Goal: Task Accomplishment & Management: Use online tool/utility

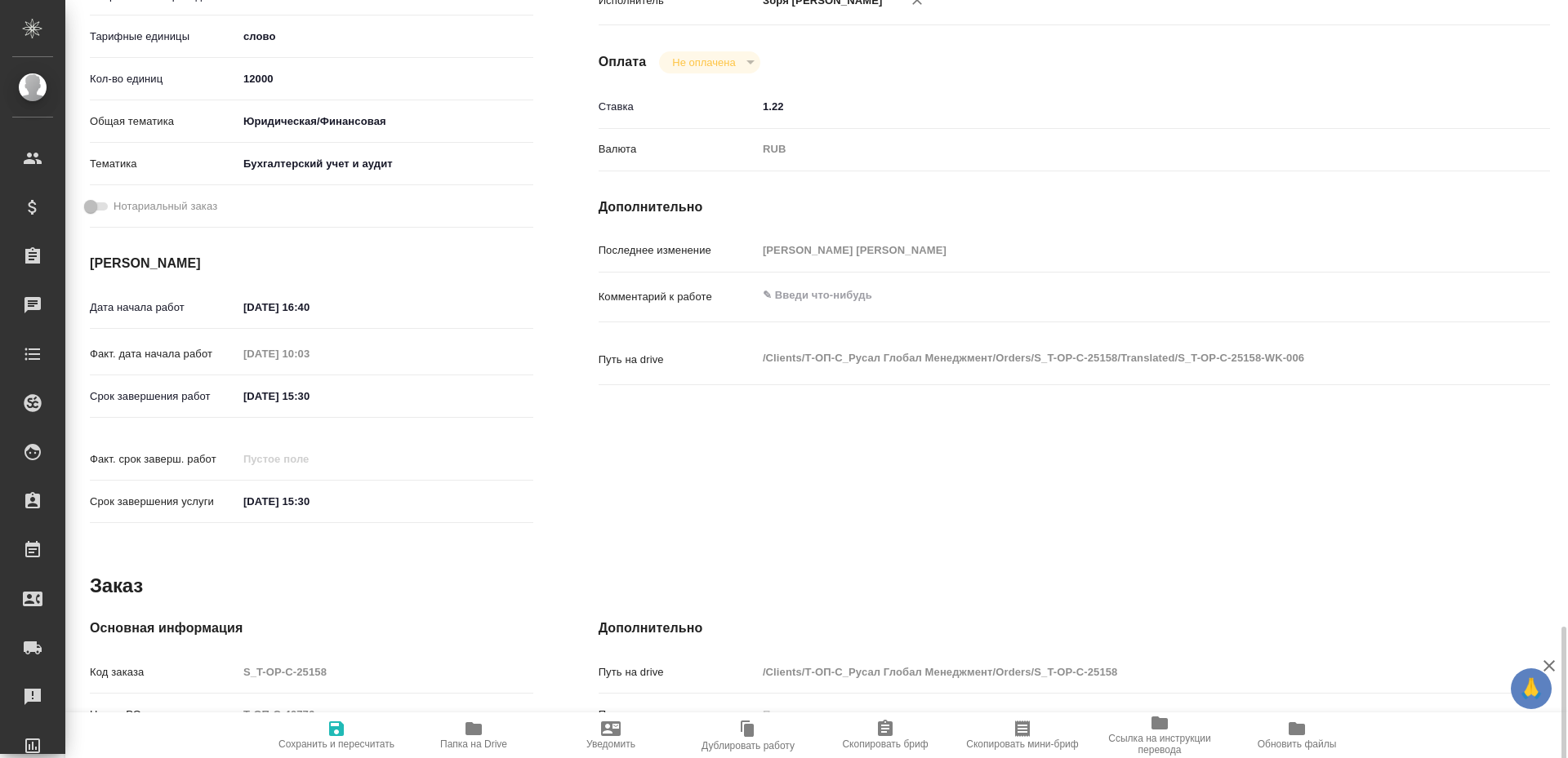
scroll to position [634, 0]
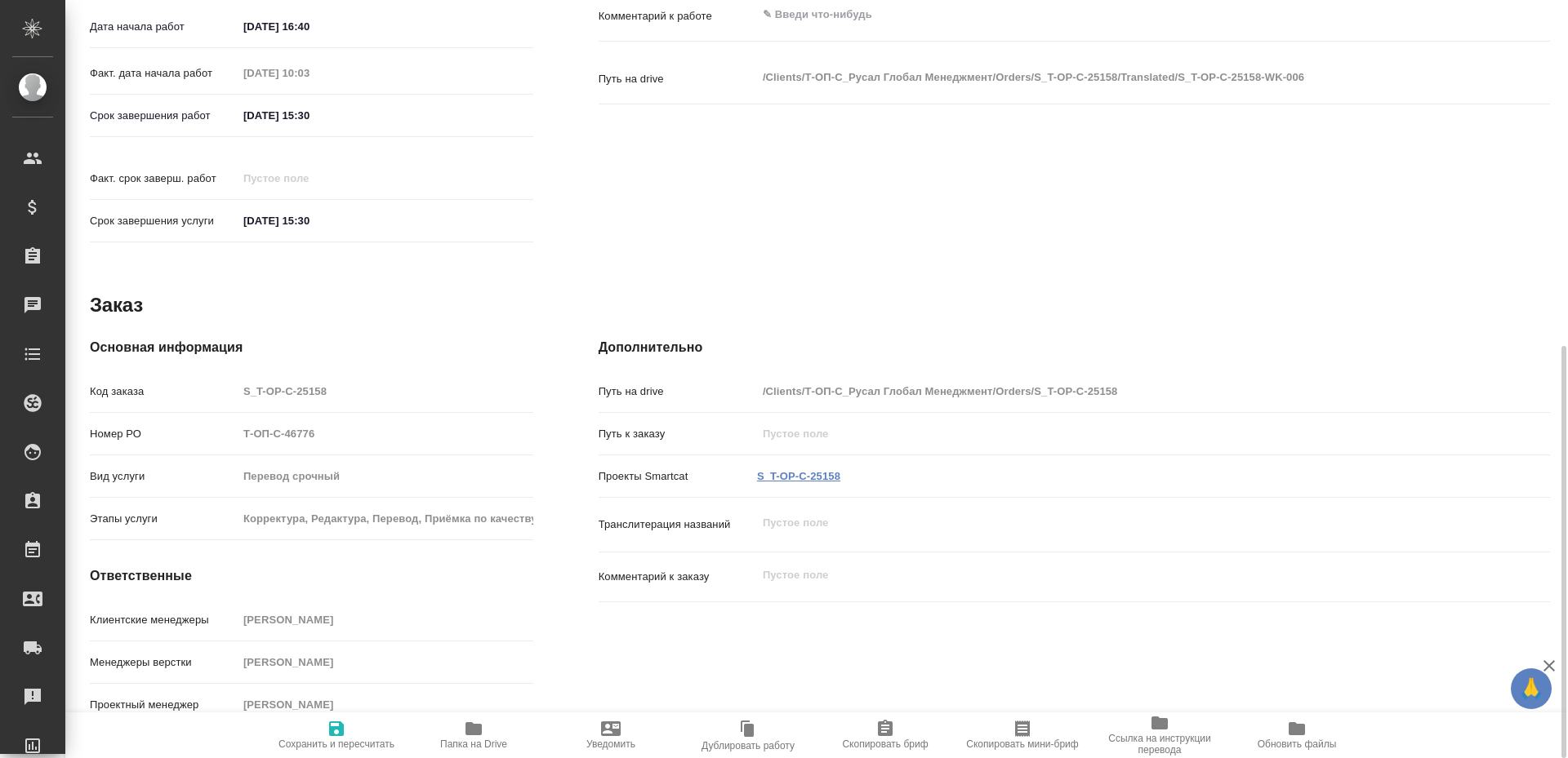
click at [818, 470] on link "S_T-OP-C-25158" at bounding box center [798, 477] width 84 height 12
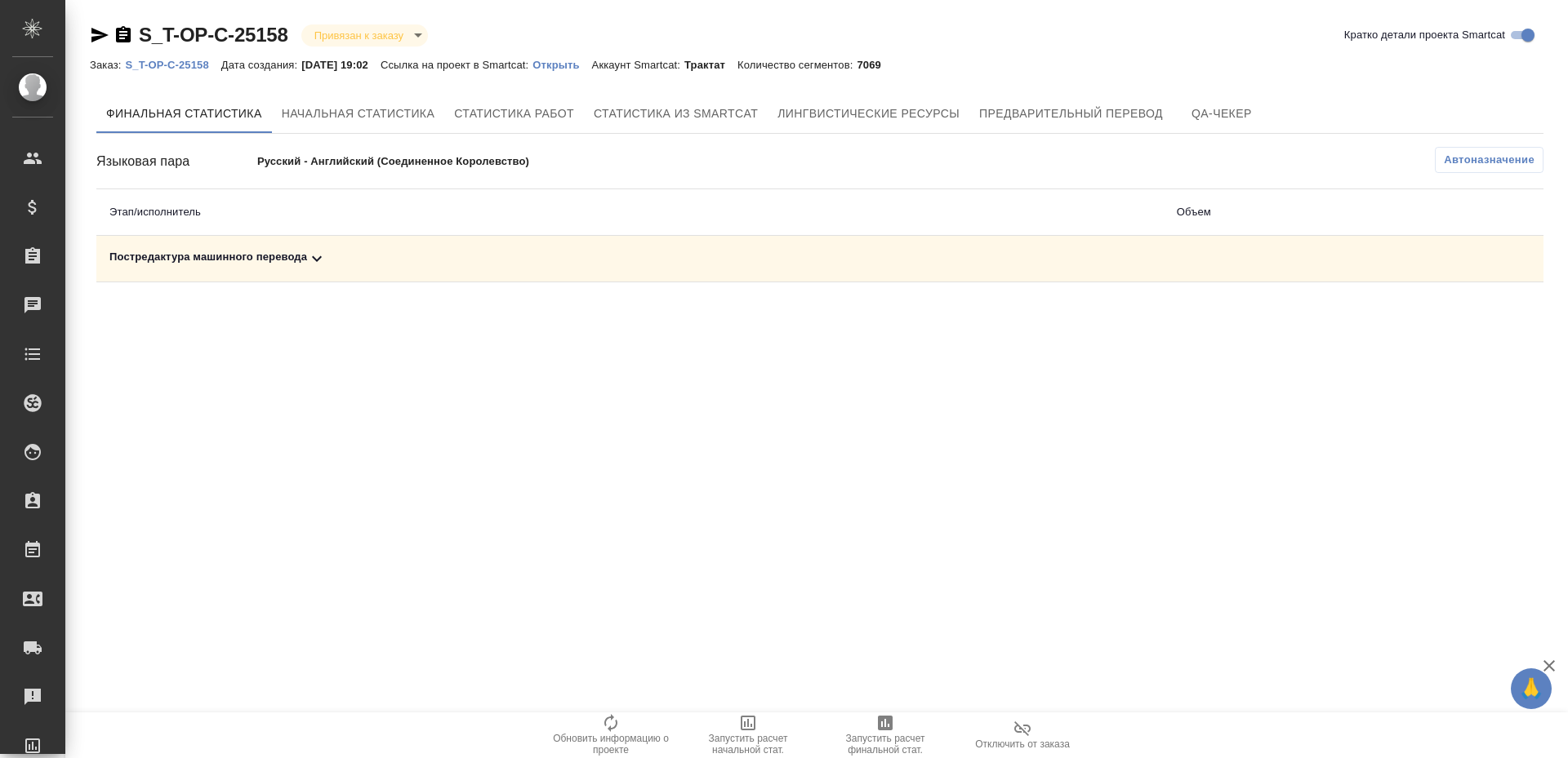
click at [889, 730] on icon "button" at bounding box center [885, 723] width 15 height 15
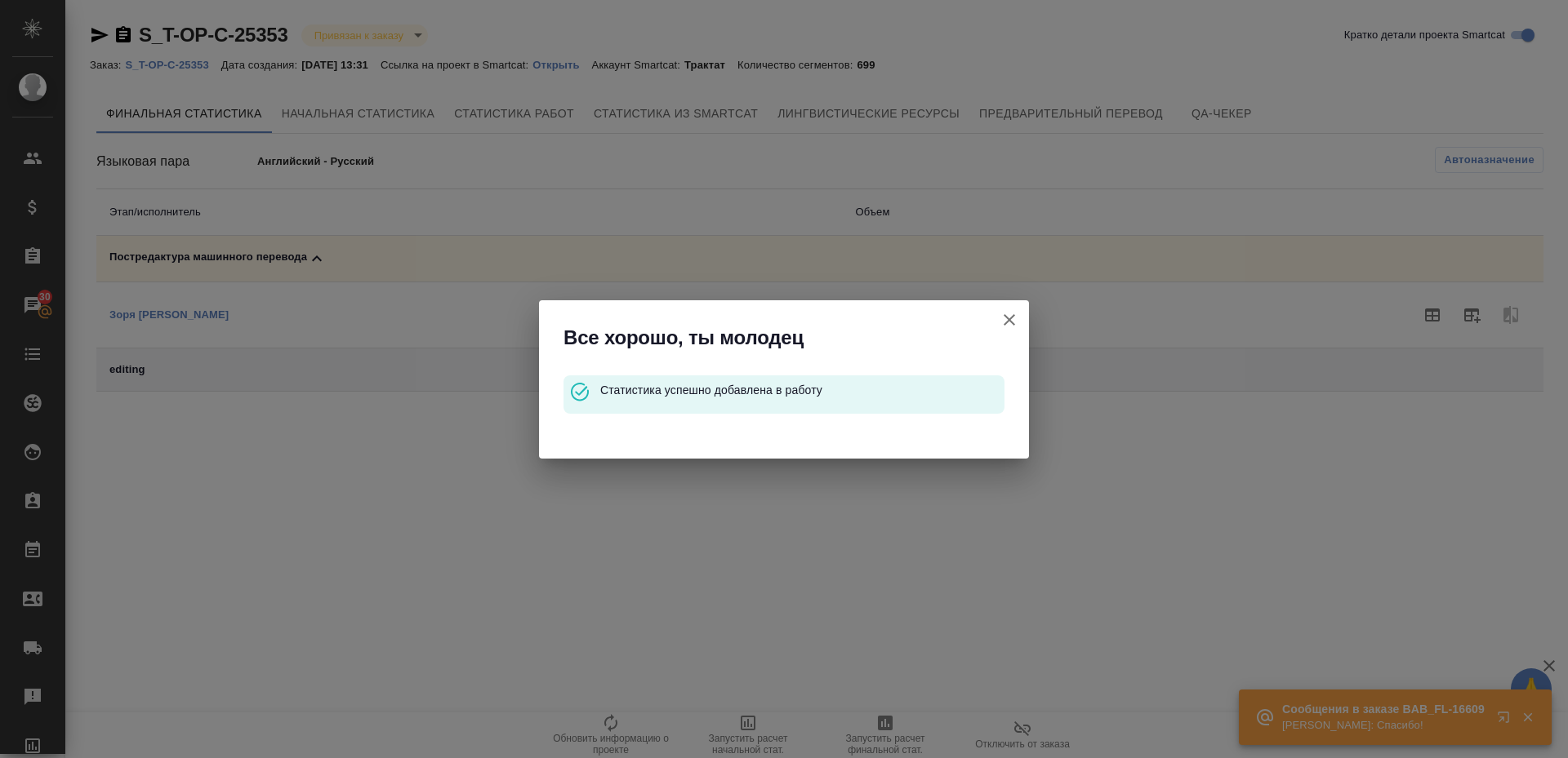
click at [1002, 314] on icon "button" at bounding box center [1009, 320] width 19 height 19
